Goal: Find specific page/section: Find specific page/section

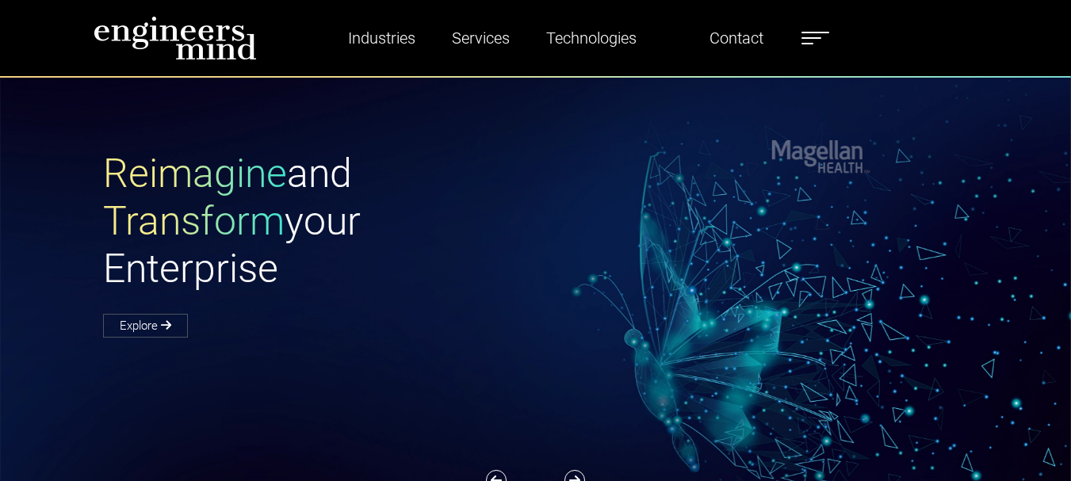
click at [802, 40] on label at bounding box center [816, 38] width 28 height 21
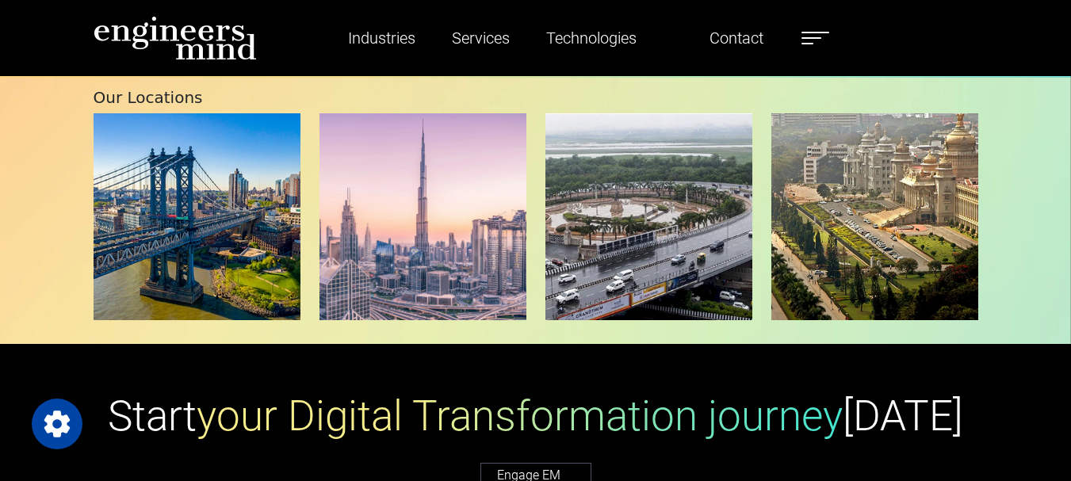
scroll to position [2853, 0]
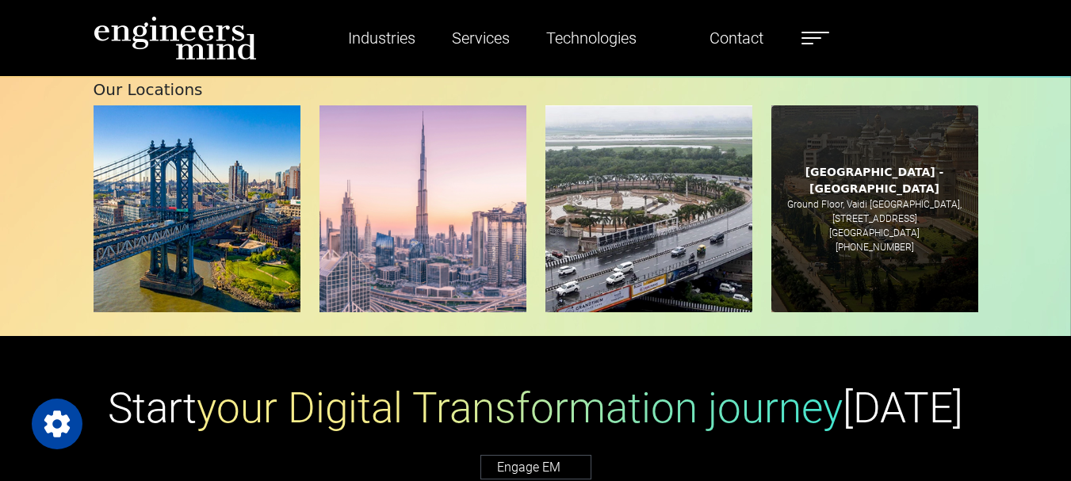
click at [892, 147] on div "[GEOGRAPHIC_DATA] - [GEOGRAPHIC_DATA][STREET_ADDRESS] [PHONE_NUMBER]" at bounding box center [875, 208] width 207 height 207
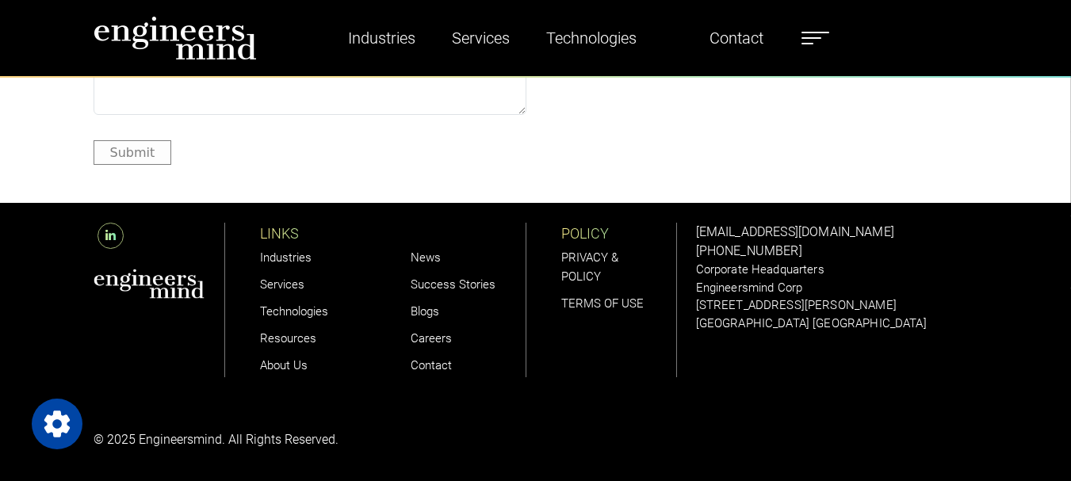
scroll to position [4309, 0]
